Goal: Task Accomplishment & Management: Manage account settings

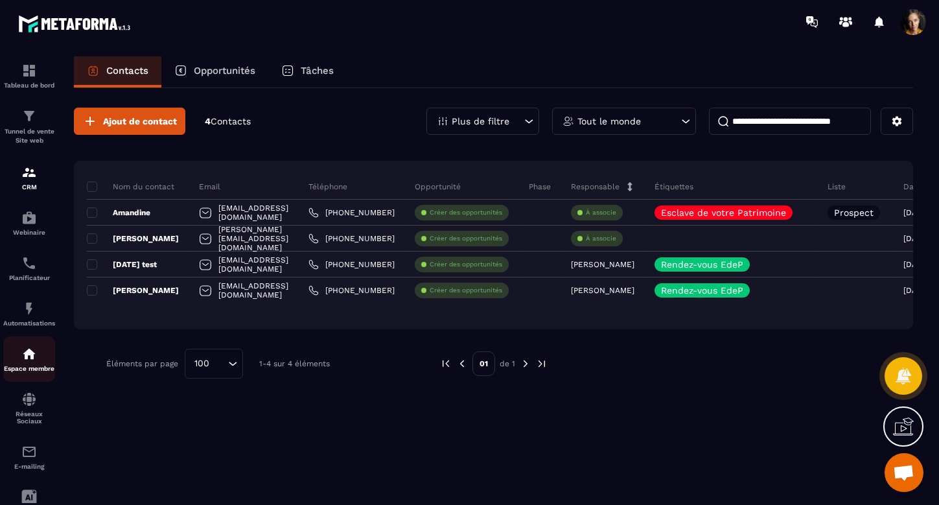
click at [32, 357] on img at bounding box center [29, 354] width 16 height 16
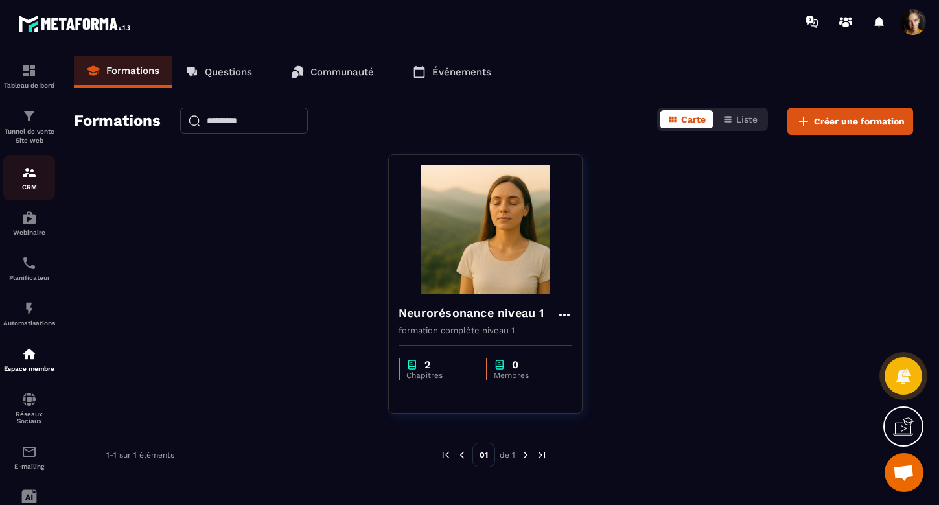
click at [27, 172] on img at bounding box center [29, 173] width 16 height 16
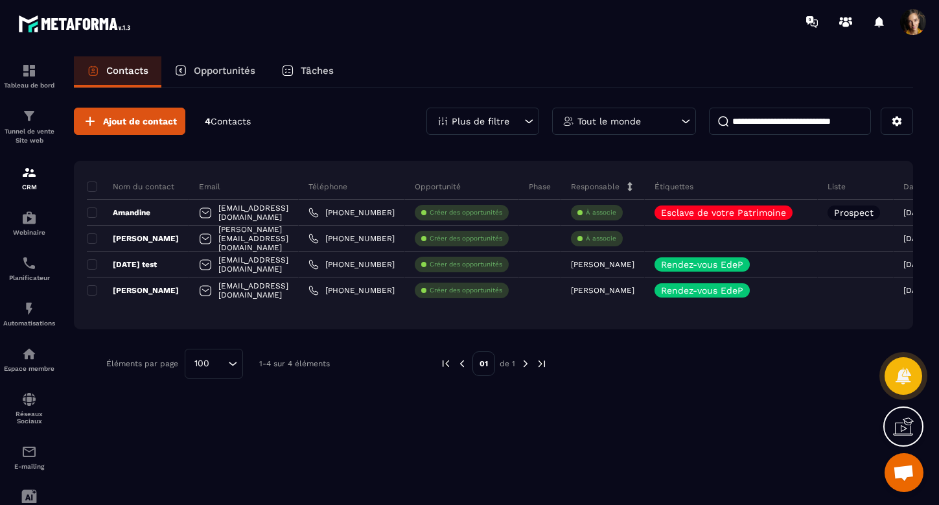
click at [533, 123] on icon at bounding box center [528, 121] width 13 height 13
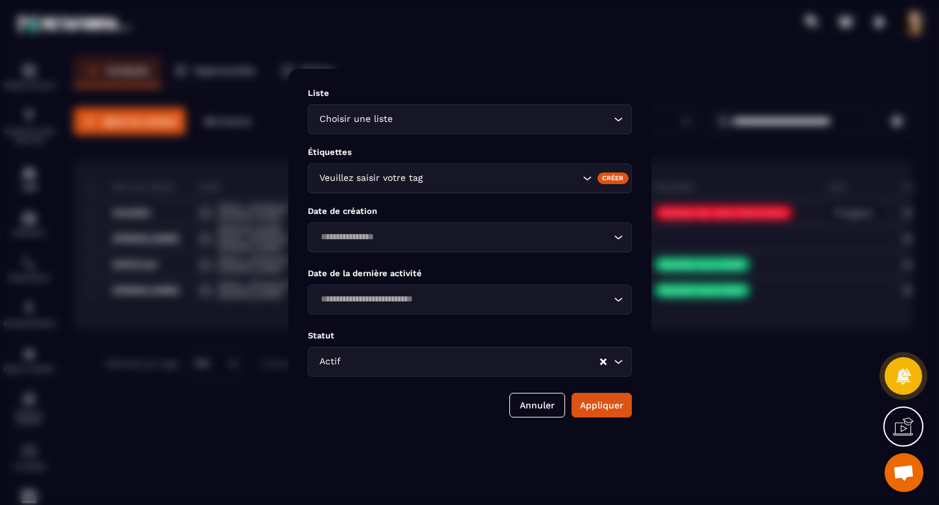
click at [621, 117] on icon "Search for option" at bounding box center [618, 119] width 13 height 13
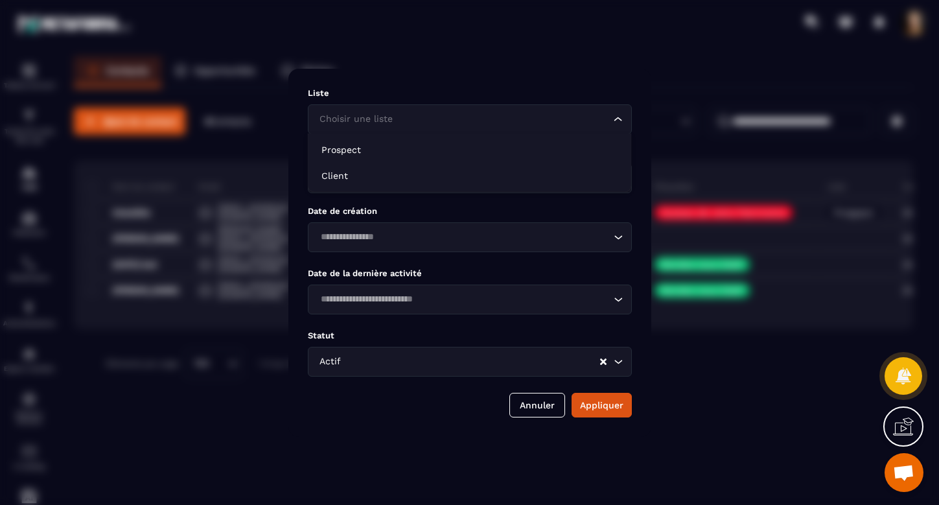
click at [624, 71] on div "Liste Choisir une liste Loading... Étiquettes Veuillez saisir votre tag Créer D…" at bounding box center [469, 253] width 363 height 368
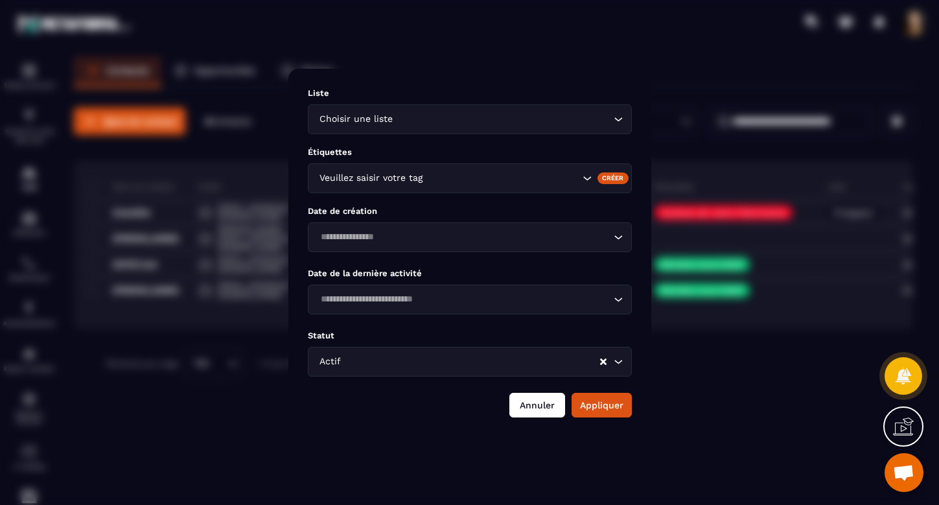
click at [540, 401] on button "Annuler" at bounding box center [537, 405] width 56 height 25
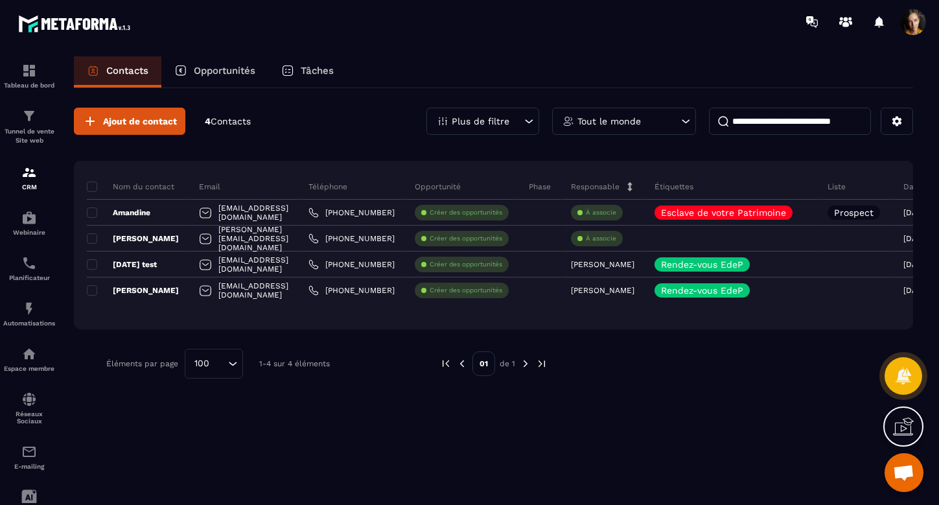
click at [829, 126] on input at bounding box center [790, 121] width 162 height 27
click at [23, 316] on div "Automatisations" at bounding box center [29, 314] width 52 height 26
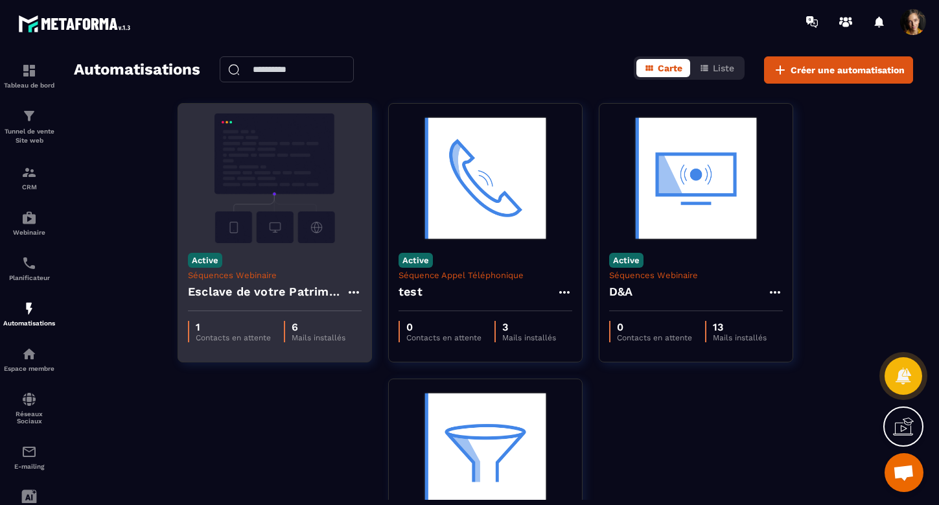
click at [273, 186] on img at bounding box center [275, 178] width 174 height 130
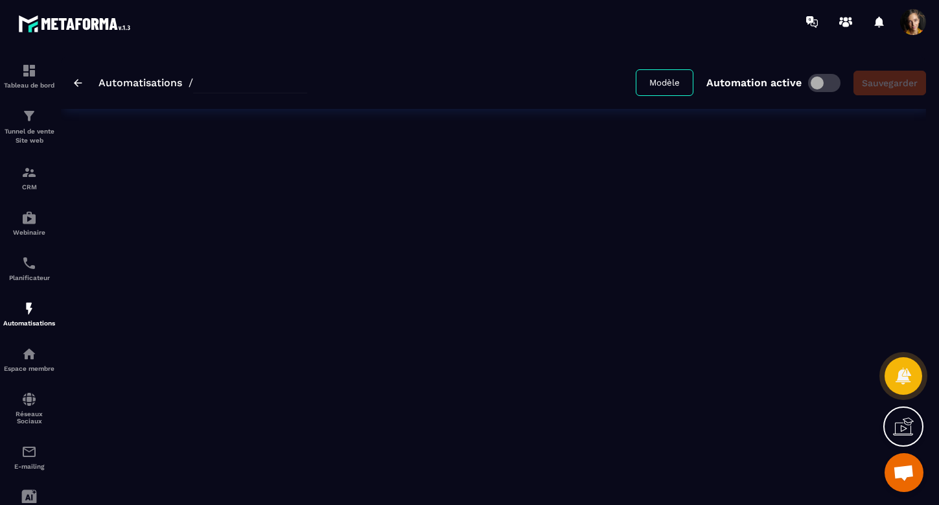
type input "**********"
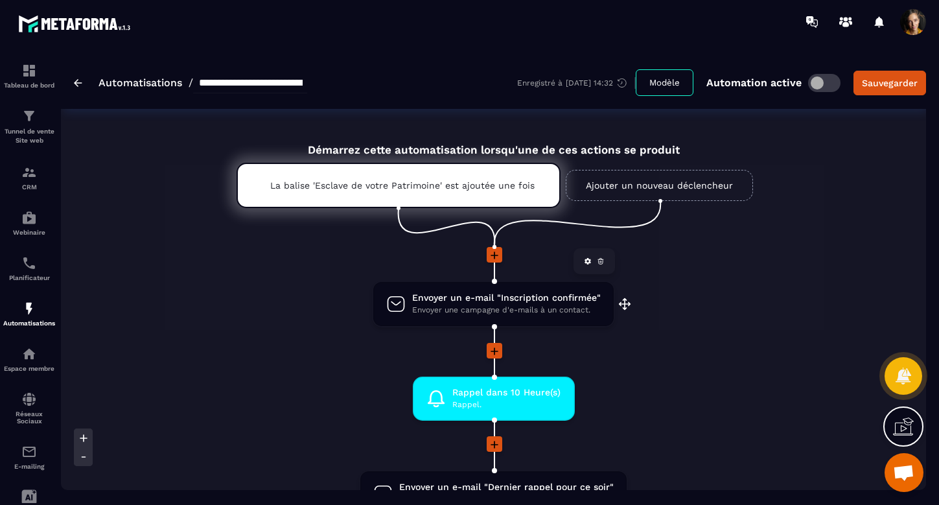
click at [527, 295] on span "Envoyer un e-mail "Inscription confirmée"" at bounding box center [506, 298] width 189 height 12
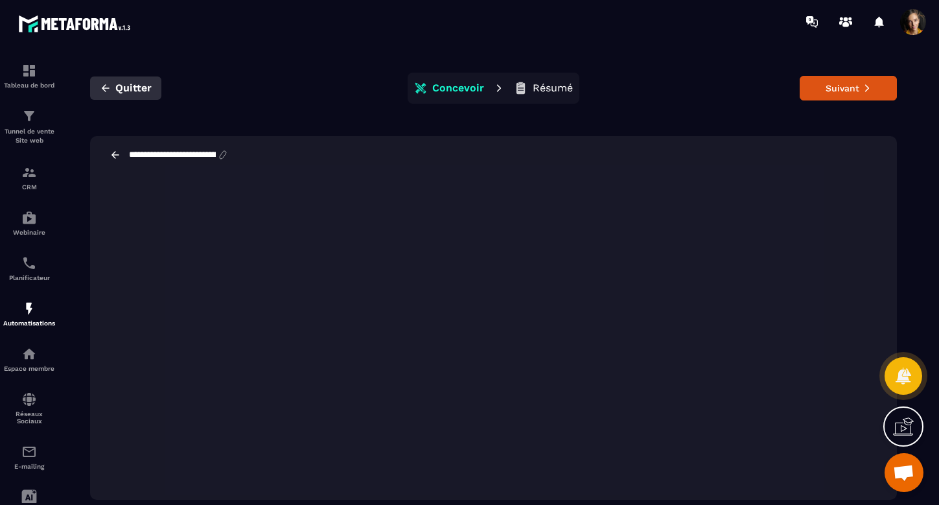
click at [126, 88] on span "Quitter" at bounding box center [133, 88] width 36 height 13
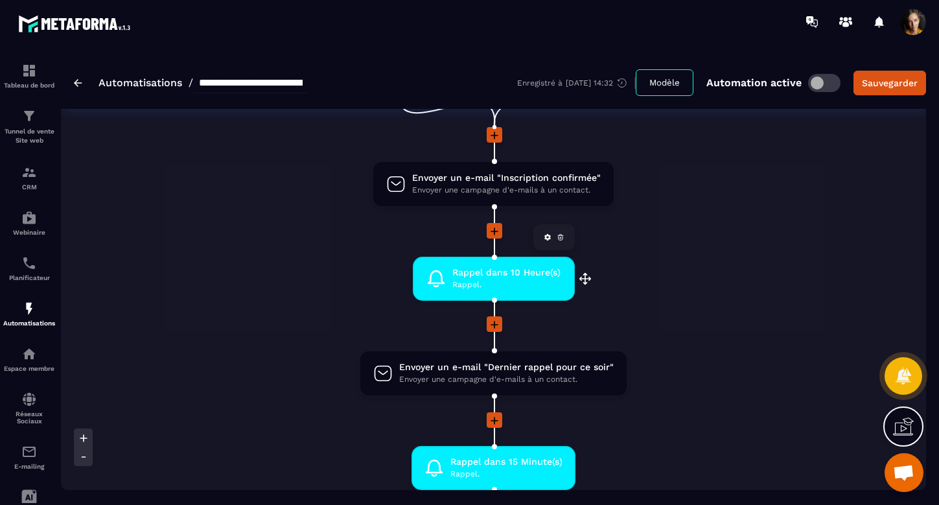
scroll to position [127, 0]
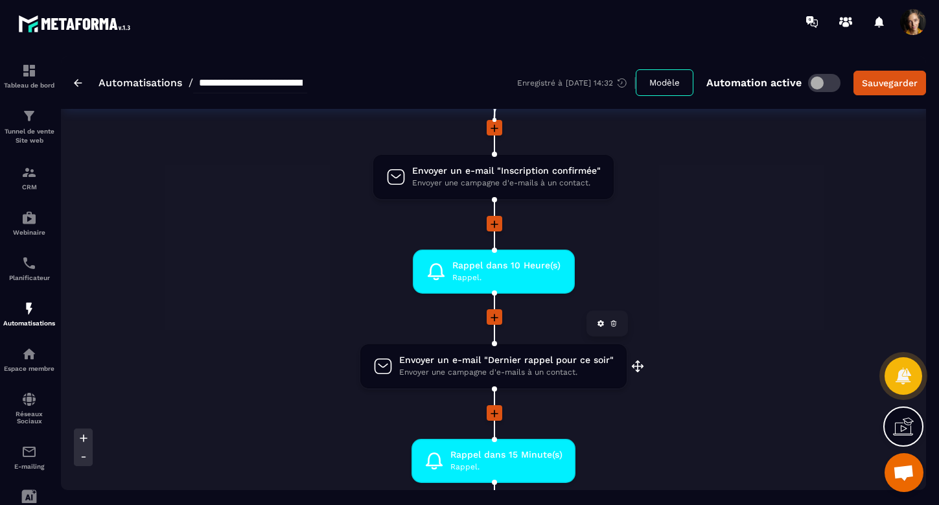
click at [522, 366] on span "Envoyer une campagne d'e-mails à un contact." at bounding box center [506, 372] width 214 height 12
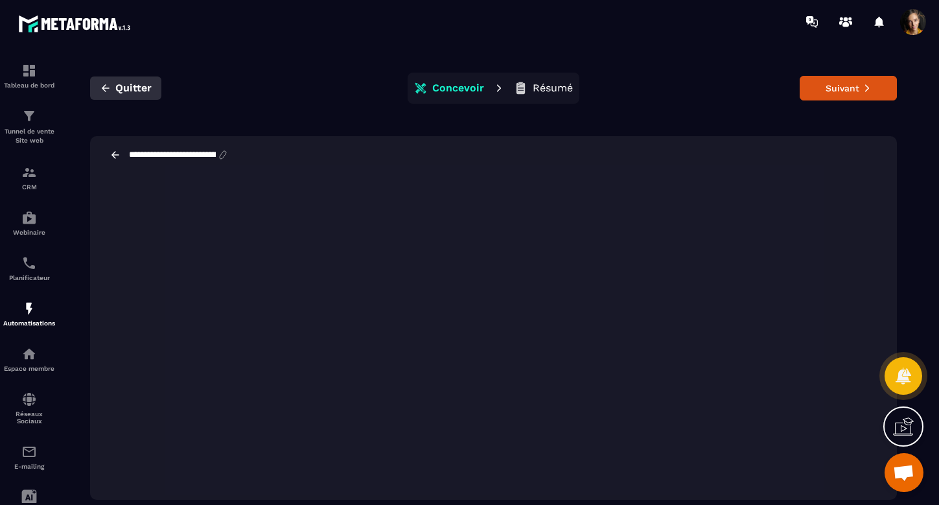
click at [136, 87] on span "Quitter" at bounding box center [133, 88] width 36 height 13
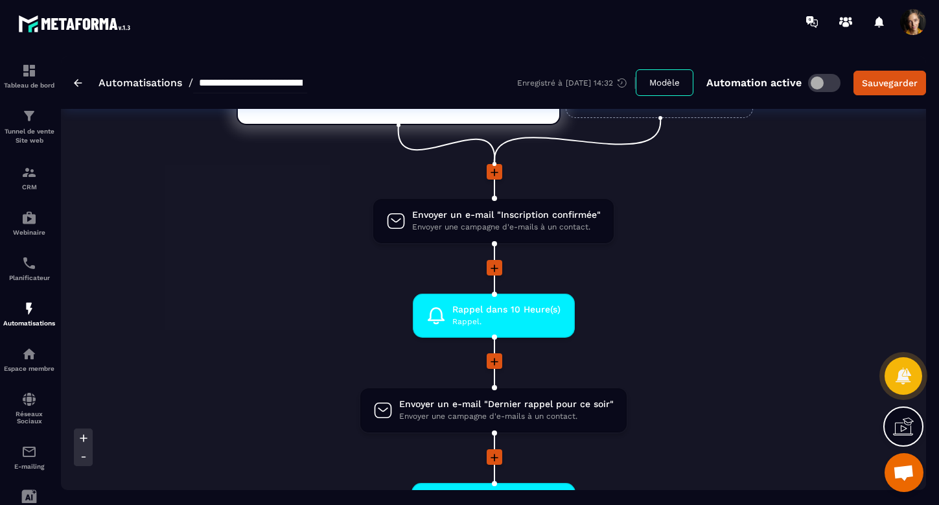
scroll to position [84, 0]
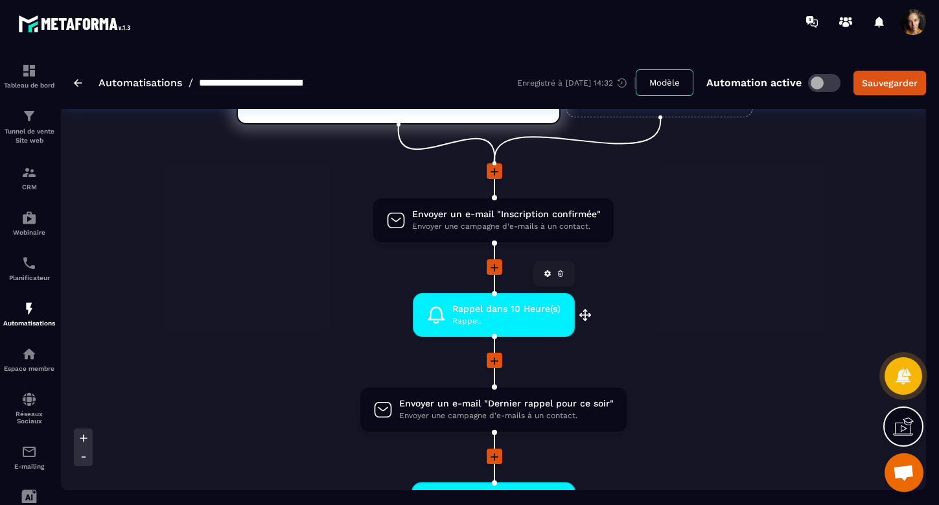
click at [500, 312] on span "Rappel dans 10 Heure(s)" at bounding box center [506, 309] width 108 height 12
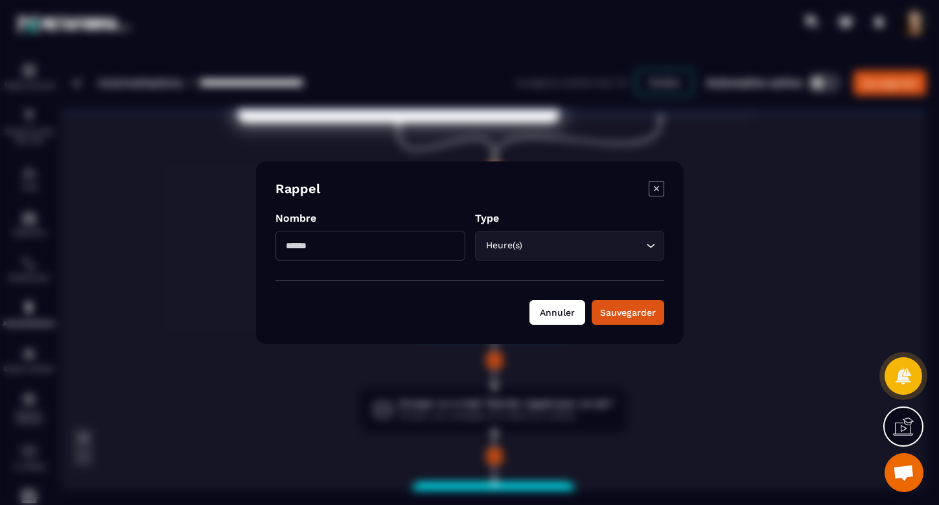
click at [570, 315] on button "Annuler" at bounding box center [557, 312] width 56 height 25
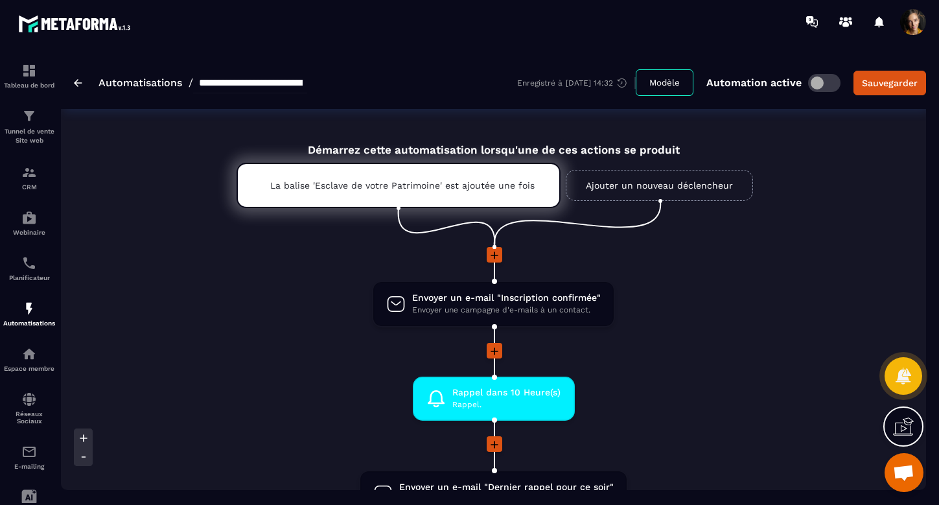
scroll to position [0, 0]
click at [549, 396] on span "Rappel dans 10 Heure(s)" at bounding box center [506, 392] width 108 height 12
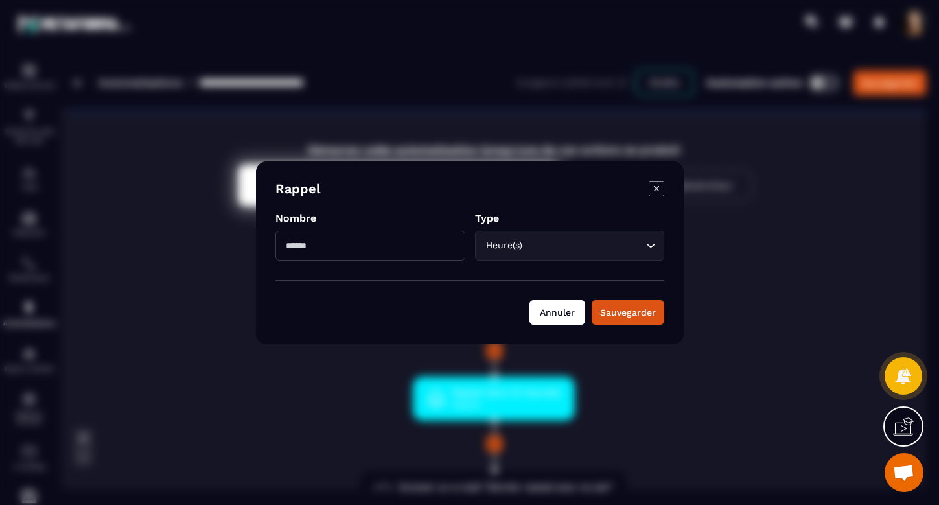
click at [563, 310] on button "Annuler" at bounding box center [557, 312] width 56 height 25
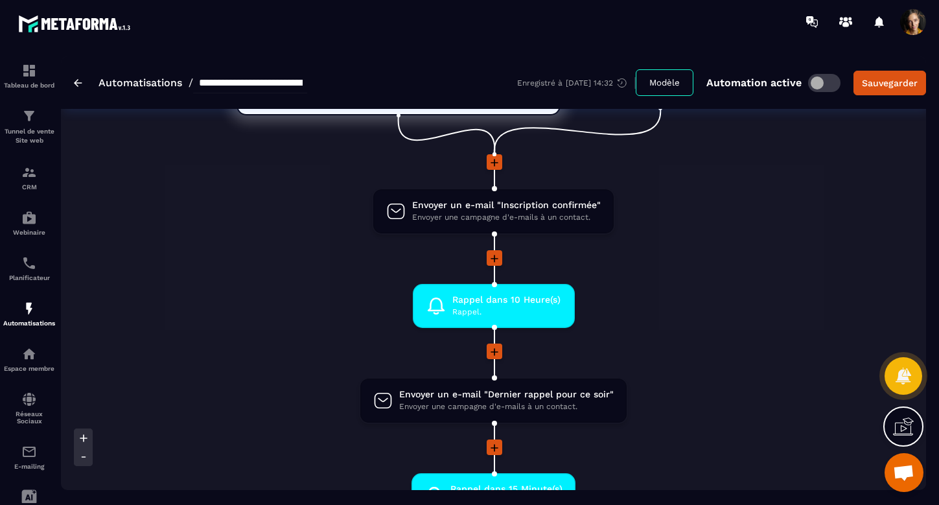
scroll to position [102, 0]
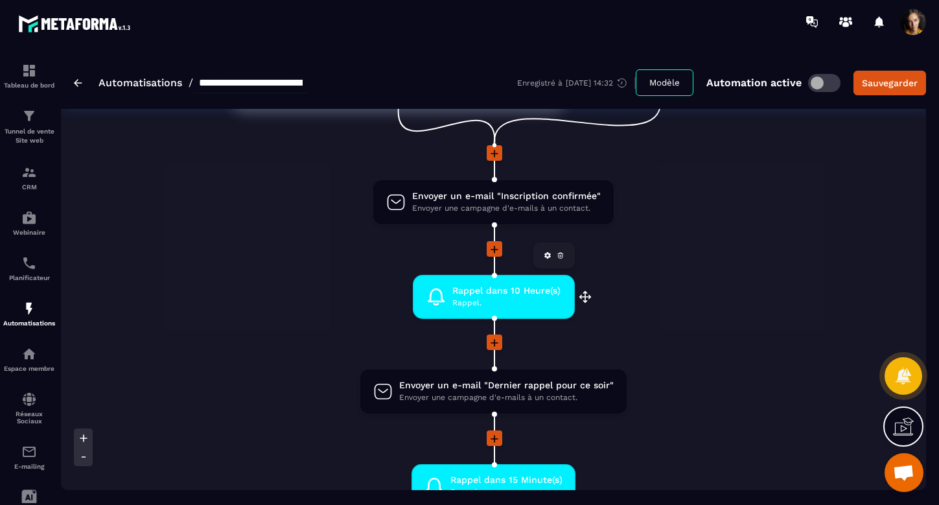
click at [546, 295] on span "Rappel dans 10 Heure(s)" at bounding box center [506, 290] width 108 height 12
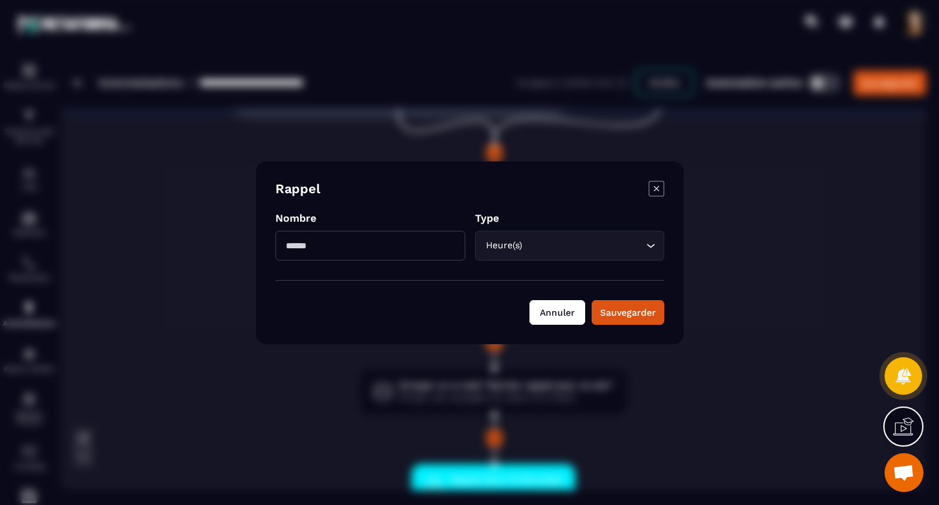
click at [564, 312] on button "Annuler" at bounding box center [557, 312] width 56 height 25
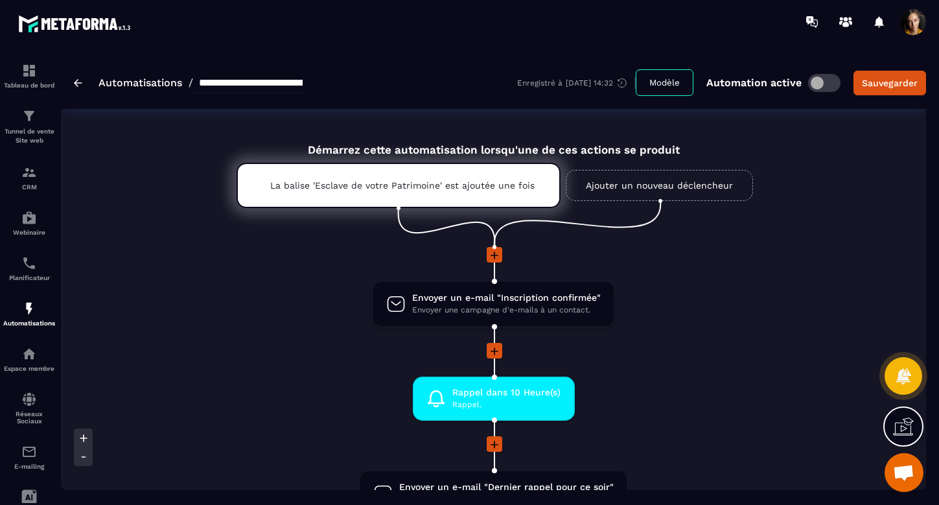
scroll to position [0, 0]
click at [507, 397] on span "Rappel dans 10 Heure(s)" at bounding box center [506, 392] width 108 height 12
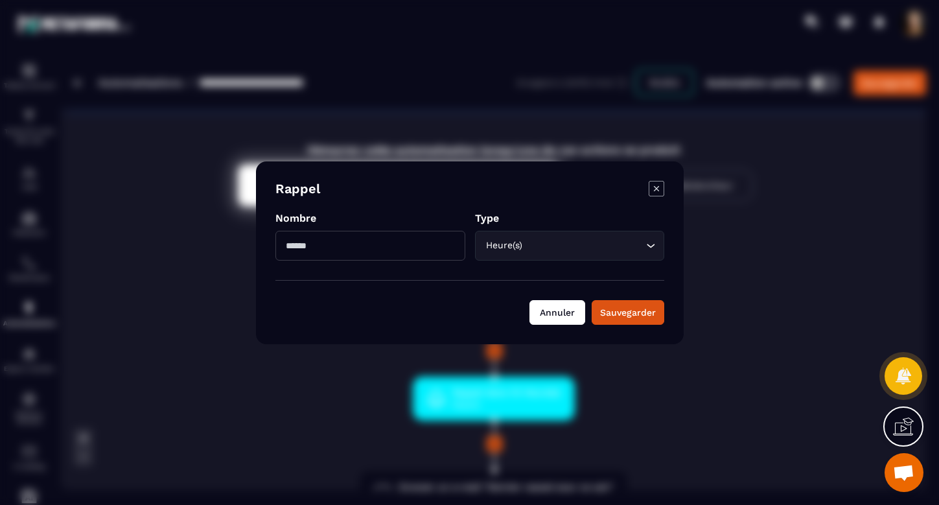
click at [554, 312] on button "Annuler" at bounding box center [557, 312] width 56 height 25
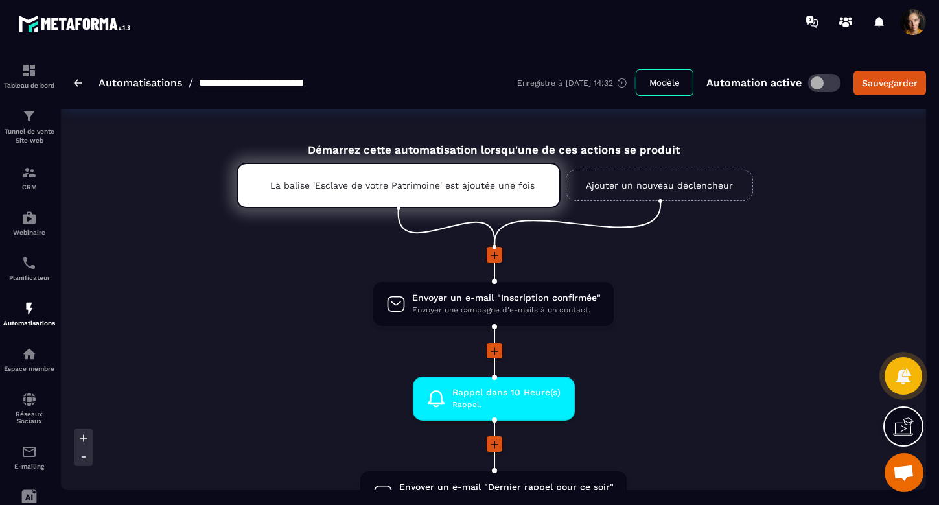
click at [912, 21] on span at bounding box center [913, 22] width 26 height 26
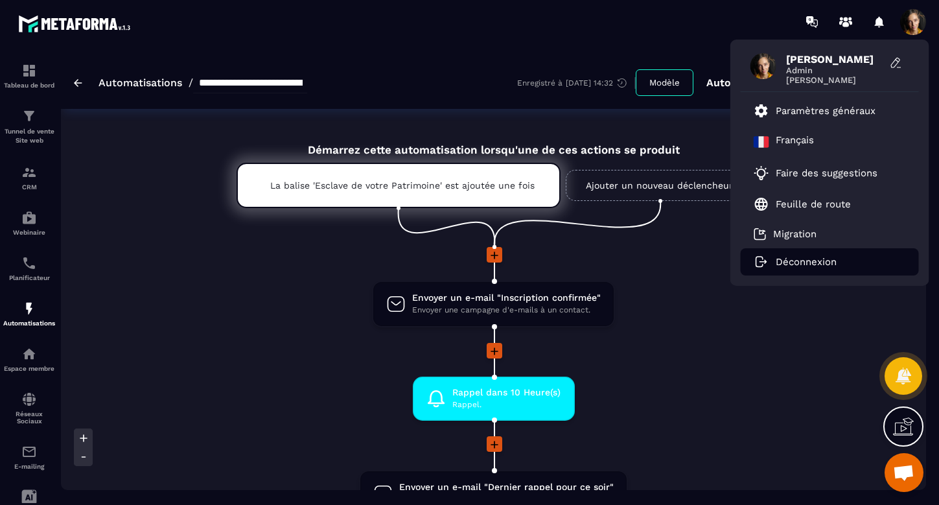
click at [792, 265] on p "Déconnexion" at bounding box center [806, 262] width 61 height 12
